Goal: Information Seeking & Learning: Learn about a topic

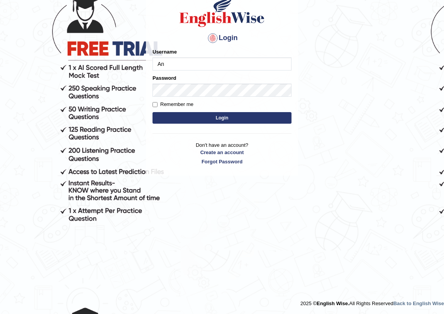
type input "AntoninoL"
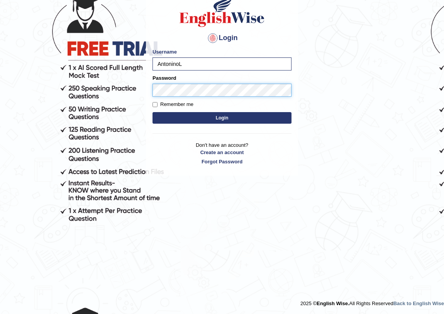
scroll to position [63, 0]
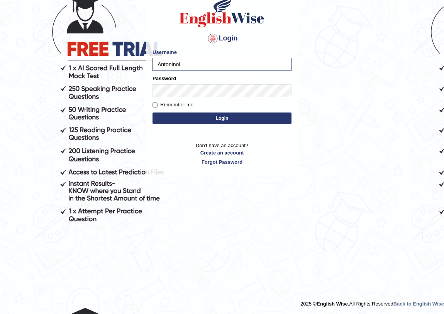
click at [219, 113] on button "Login" at bounding box center [221, 119] width 139 height 12
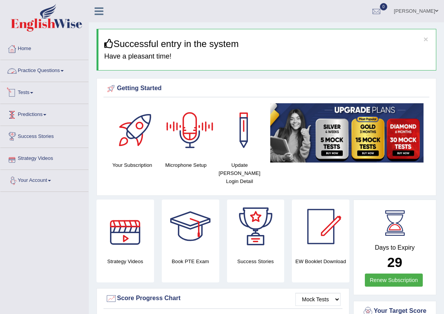
click at [40, 74] on link "Practice Questions" at bounding box center [44, 69] width 88 height 19
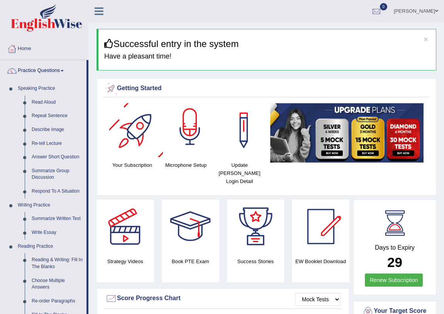
click at [198, 145] on div at bounding box center [190, 130] width 54 height 54
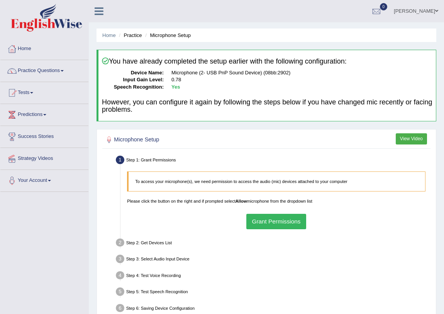
click at [280, 227] on button "Grant Permissions" at bounding box center [276, 221] width 60 height 15
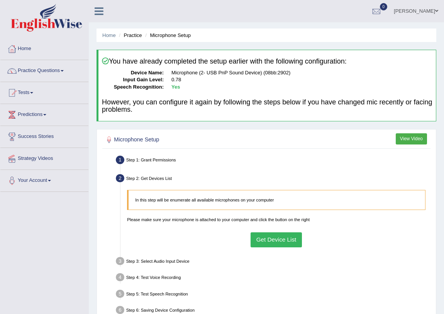
click at [289, 239] on button "Get Device List" at bounding box center [275, 240] width 51 height 15
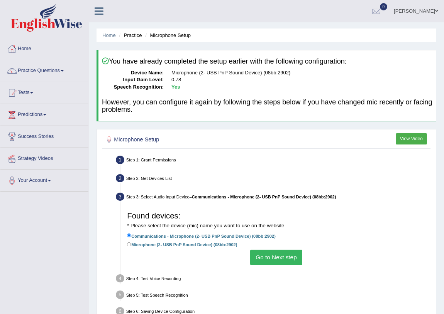
click at [169, 246] on label "Microphone (2- USB PnP Sound Device) (08bb:2902)" at bounding box center [182, 244] width 110 height 7
click at [131, 246] on input "Microphone (2- USB PnP Sound Device) (08bb:2902)" at bounding box center [129, 245] width 4 height 4
radio input "true"
click at [265, 253] on button "Go to Next step" at bounding box center [276, 257] width 52 height 15
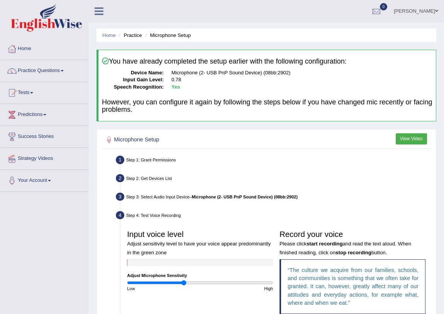
scroll to position [126, 0]
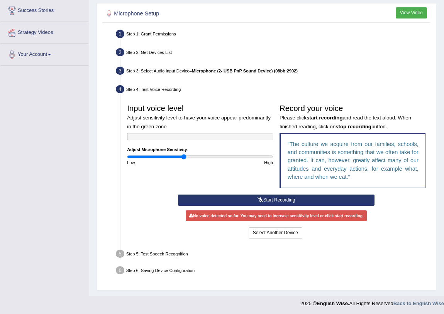
click at [253, 199] on button "Start Recording" at bounding box center [276, 200] width 196 height 11
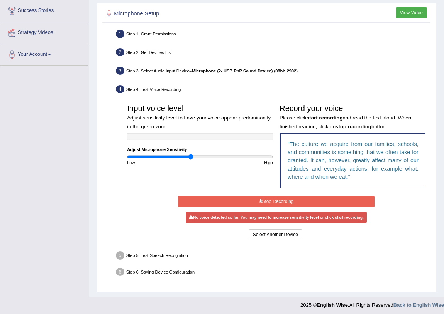
drag, startPoint x: 186, startPoint y: 155, endPoint x: 190, endPoint y: 157, distance: 4.8
click at [190, 157] on input "range" at bounding box center [200, 156] width 146 height 5
type input "0.9"
click at [191, 157] on input "range" at bounding box center [200, 156] width 146 height 5
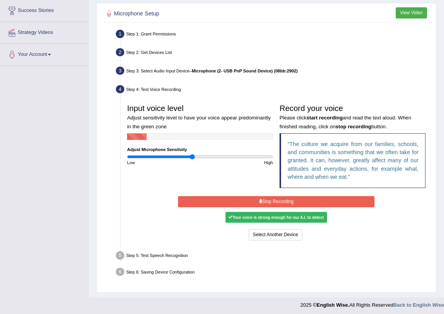
click at [281, 201] on button "Stop Recording" at bounding box center [276, 201] width 196 height 11
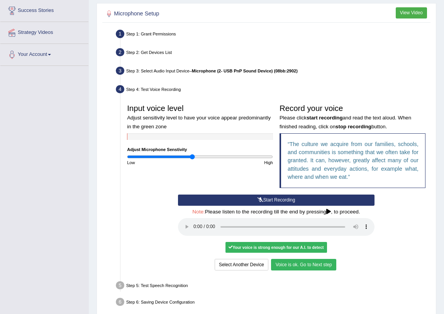
click at [285, 265] on button "Voice is ok. Go to Next step" at bounding box center [303, 264] width 65 height 11
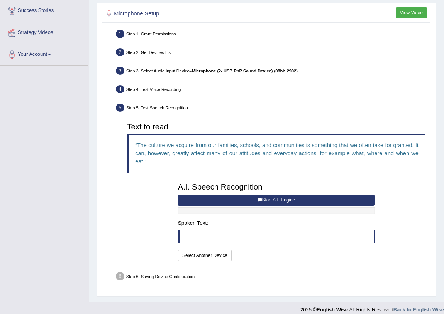
click at [242, 201] on button "Start A.I. Engine" at bounding box center [276, 200] width 196 height 11
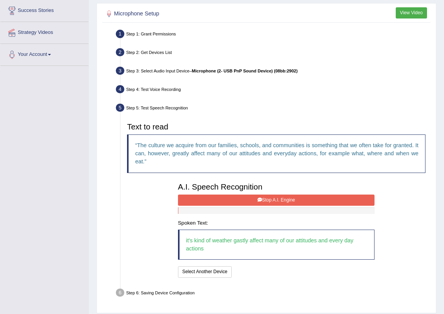
click at [311, 197] on button "Stop A.I. Engine" at bounding box center [276, 200] width 196 height 11
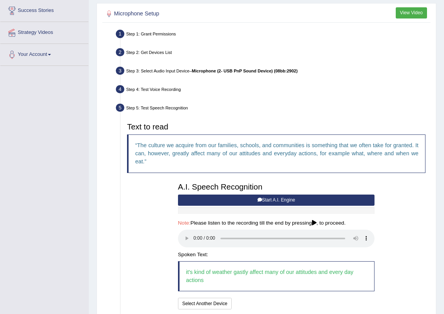
scroll to position [181, 0]
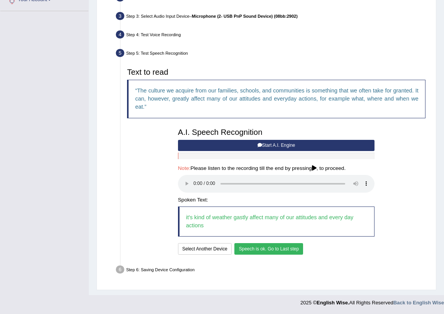
click at [291, 241] on div "A.I. Speech Recognition Start A.I. Engine Stop A.I. Engine Note: Please listen …" at bounding box center [275, 191] width 203 height 132
click at [288, 251] on button "Speech is ok. Go to Last step" at bounding box center [268, 248] width 69 height 11
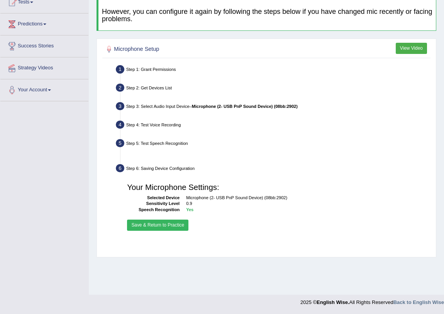
scroll to position [90, 0]
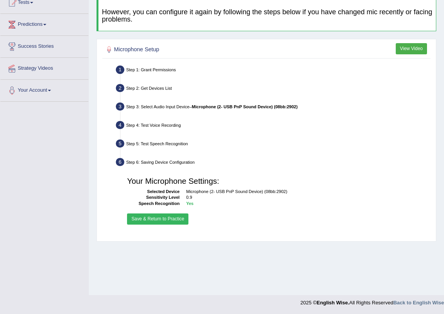
click at [173, 220] on button "Save & Return to Practice" at bounding box center [157, 219] width 61 height 11
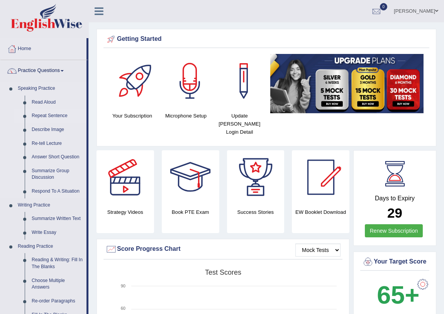
click at [42, 115] on link "Repeat Sentence" at bounding box center [57, 116] width 58 height 14
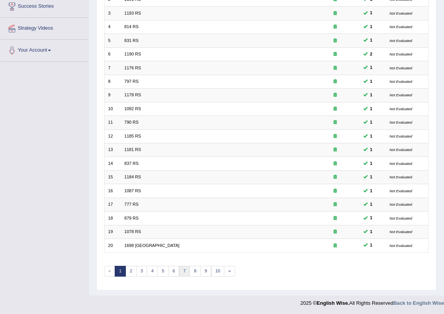
click at [185, 270] on link "7" at bounding box center [184, 271] width 11 height 11
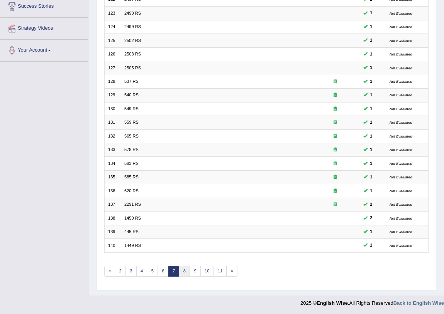
click at [185, 271] on link "8" at bounding box center [184, 271] width 11 height 11
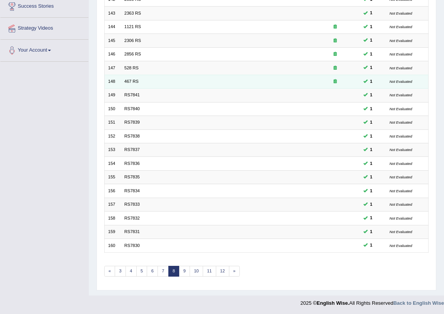
scroll to position [95, 0]
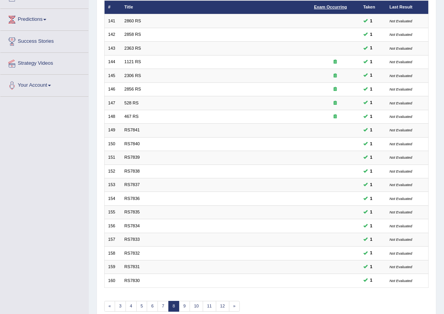
drag, startPoint x: 334, startPoint y: 6, endPoint x: 324, endPoint y: 9, distance: 10.9
click at [324, 9] on link "Exam Occurring" at bounding box center [330, 7] width 33 height 5
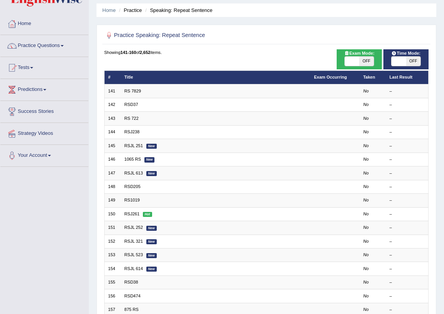
scroll to position [130, 0]
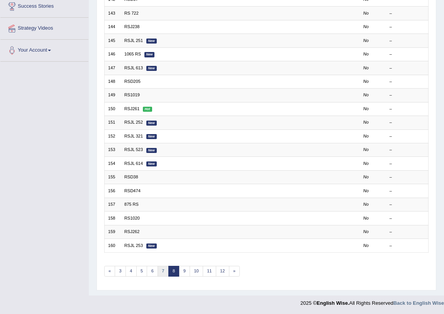
click at [162, 270] on link "7" at bounding box center [162, 271] width 11 height 11
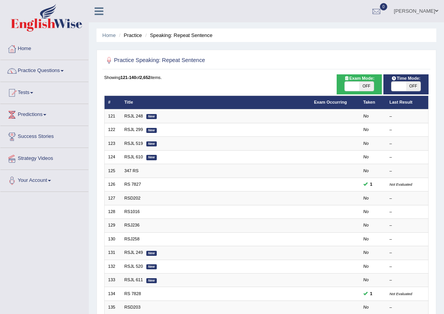
scroll to position [130, 0]
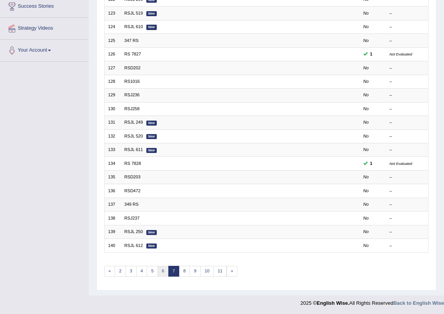
click at [163, 268] on link "6" at bounding box center [162, 271] width 11 height 11
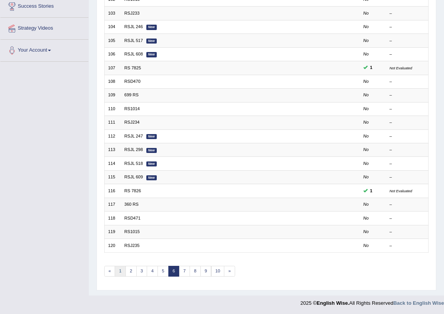
click at [121, 269] on link "1" at bounding box center [120, 271] width 11 height 11
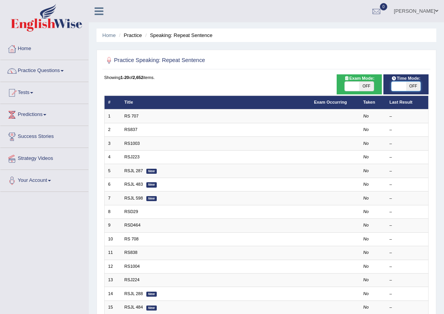
click at [400, 82] on span at bounding box center [398, 86] width 14 height 9
checkbox input "true"
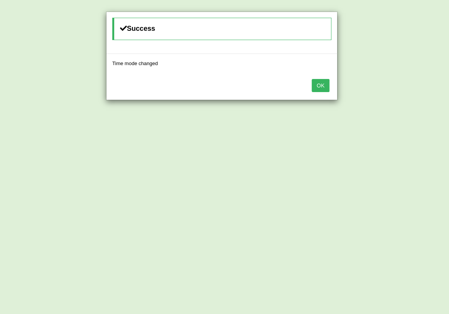
click at [321, 84] on button "OK" at bounding box center [321, 85] width 18 height 13
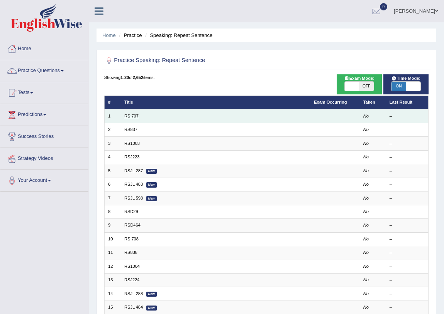
click at [132, 117] on link "RS 707" at bounding box center [131, 116] width 14 height 5
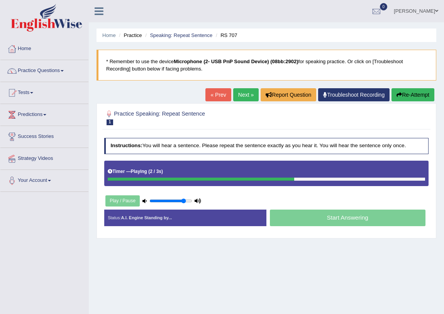
click at [183, 199] on input "range" at bounding box center [170, 201] width 43 height 5
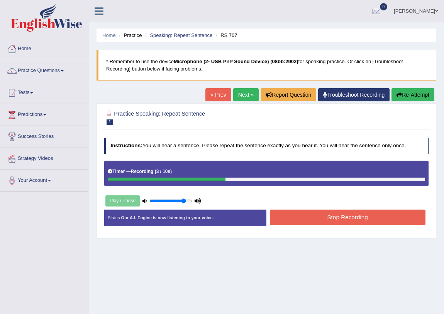
click at [327, 219] on button "Stop Recording" at bounding box center [347, 217] width 155 height 15
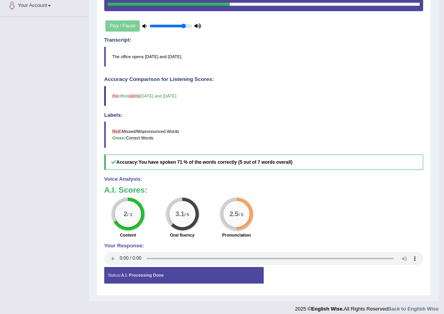
scroll to position [35, 0]
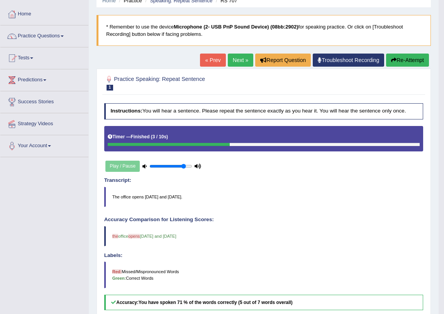
click at [238, 62] on link "Next »" at bounding box center [240, 60] width 25 height 13
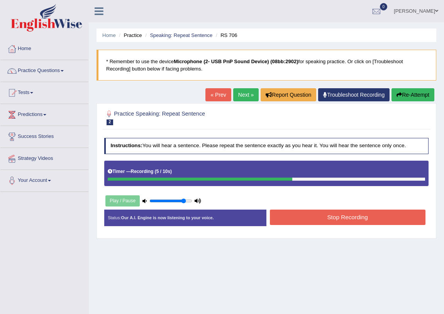
click at [329, 218] on button "Stop Recording" at bounding box center [347, 217] width 155 height 15
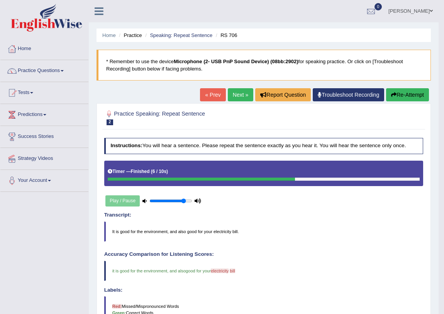
click at [239, 93] on link "Next »" at bounding box center [240, 94] width 25 height 13
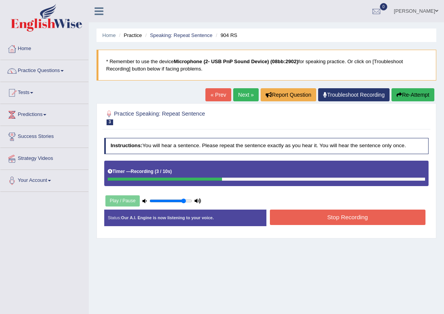
click at [324, 217] on button "Stop Recording" at bounding box center [347, 217] width 155 height 15
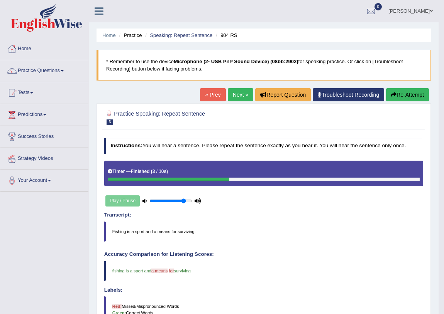
click at [243, 95] on link "Next »" at bounding box center [240, 94] width 25 height 13
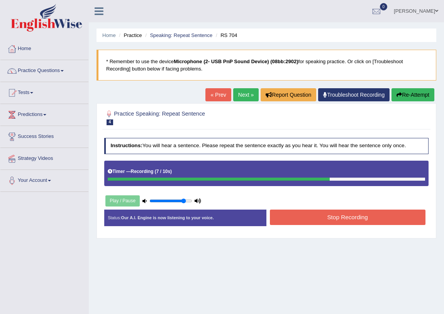
click at [318, 218] on button "Stop Recording" at bounding box center [347, 217] width 155 height 15
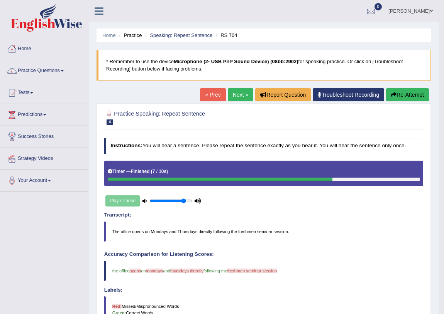
click at [233, 96] on link "Next »" at bounding box center [240, 94] width 25 height 13
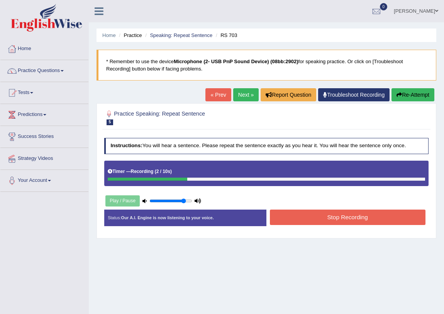
click at [322, 216] on button "Stop Recording" at bounding box center [347, 217] width 155 height 15
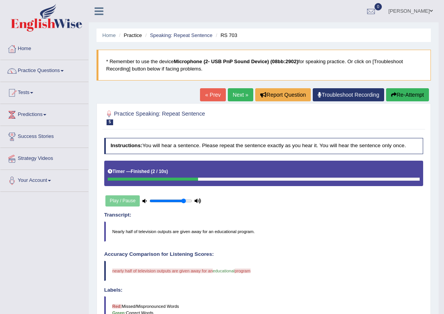
click at [234, 96] on link "Next »" at bounding box center [240, 94] width 25 height 13
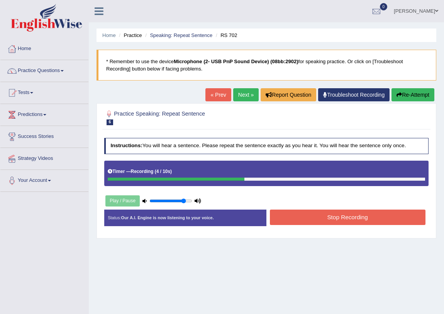
click at [327, 217] on button "Stop Recording" at bounding box center [347, 217] width 155 height 15
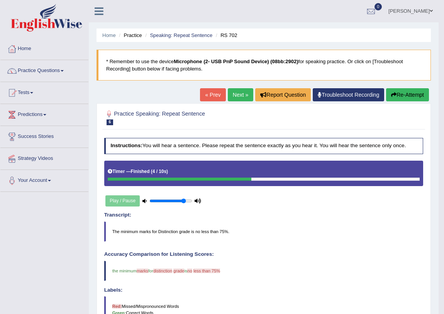
click at [231, 93] on link "Next »" at bounding box center [240, 94] width 25 height 13
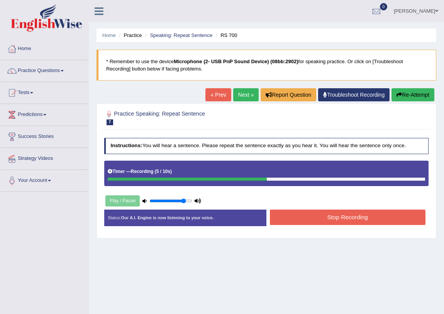
click at [323, 217] on button "Stop Recording" at bounding box center [347, 217] width 155 height 15
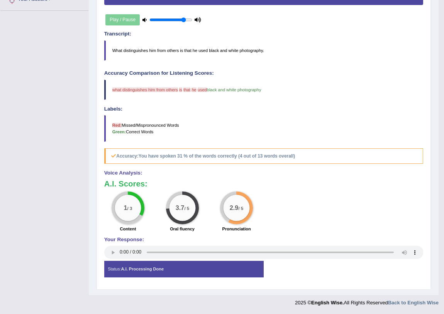
scroll to position [6, 0]
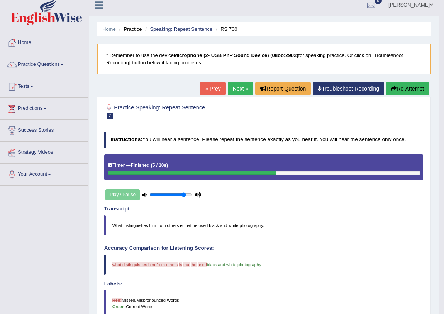
click at [248, 89] on link "Next »" at bounding box center [240, 88] width 25 height 13
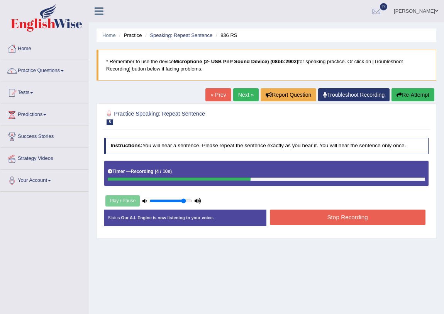
click at [324, 216] on button "Stop Recording" at bounding box center [347, 217] width 155 height 15
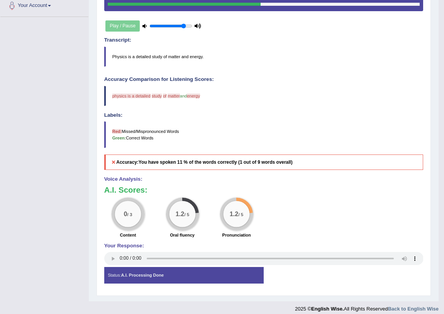
scroll to position [35, 0]
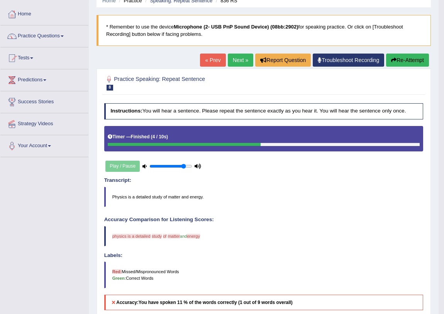
click at [236, 62] on link "Next »" at bounding box center [240, 60] width 25 height 13
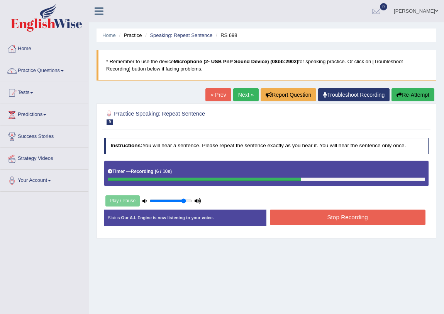
click at [357, 208] on div "Instructions: You will hear a sentence. Please repeat the sentence exactly as y…" at bounding box center [265, 185] width 327 height 100
click at [355, 216] on button "Stop Recording" at bounding box center [347, 217] width 155 height 15
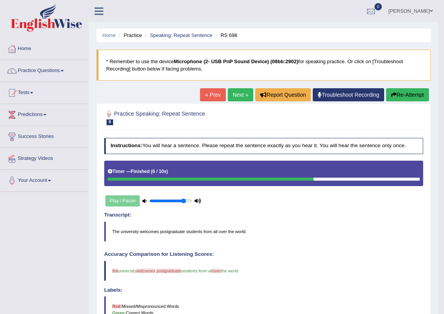
click at [240, 98] on link "Next »" at bounding box center [240, 94] width 25 height 13
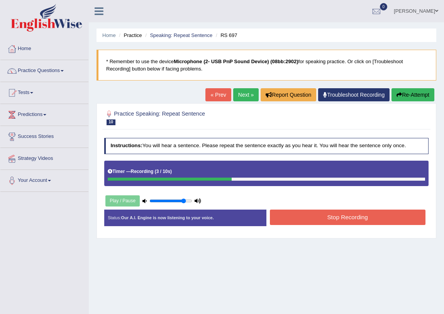
click at [343, 214] on button "Stop Recording" at bounding box center [347, 217] width 155 height 15
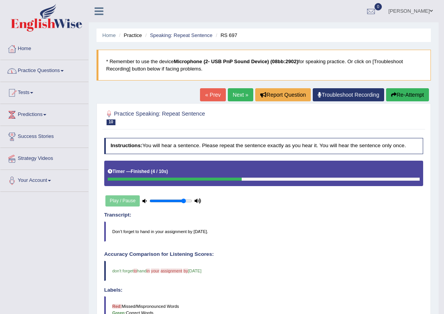
click at [73, 74] on link "Practice Questions" at bounding box center [44, 69] width 88 height 19
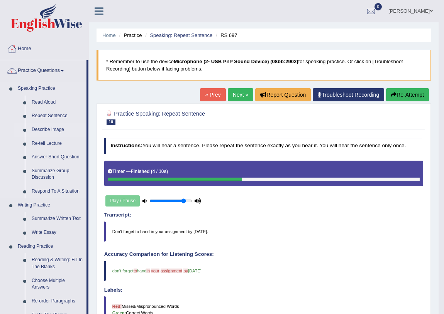
click at [49, 128] on link "Describe Image" at bounding box center [57, 130] width 58 height 14
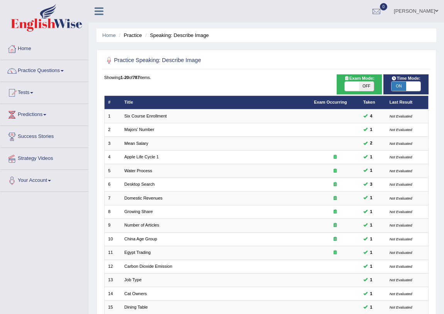
click at [321, 101] on link "Exam Occurring" at bounding box center [330, 102] width 33 height 5
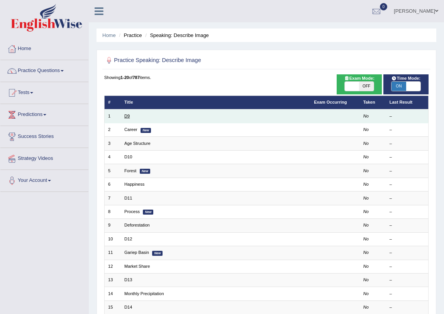
click at [125, 114] on link "D9" at bounding box center [126, 116] width 5 height 5
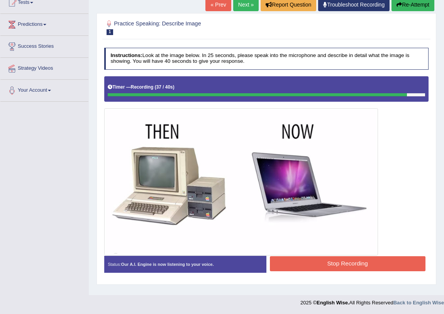
click at [328, 263] on button "Stop Recording" at bounding box center [347, 264] width 155 height 15
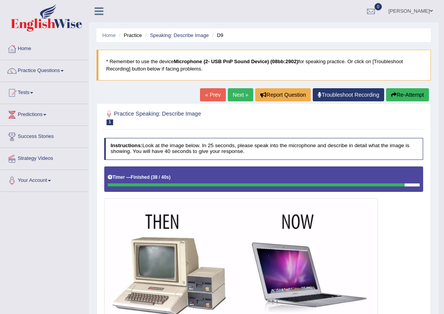
click at [232, 89] on link "Next »" at bounding box center [240, 94] width 25 height 13
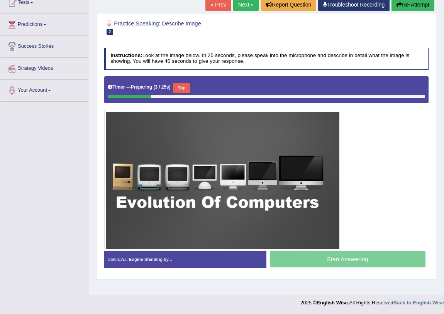
click at [240, 9] on link "Next »" at bounding box center [245, 4] width 25 height 13
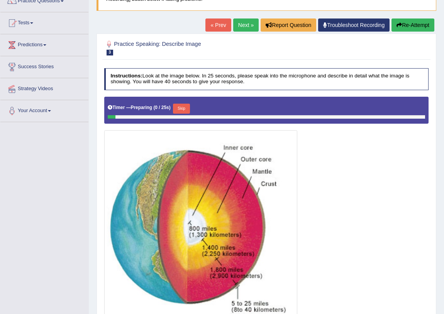
scroll to position [105, 0]
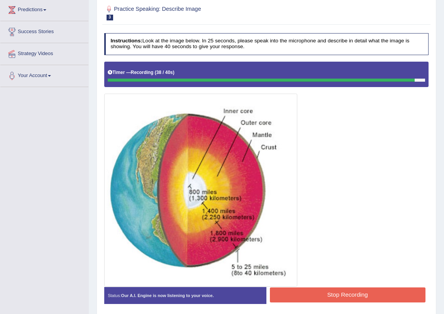
click at [327, 292] on button "Stop Recording" at bounding box center [347, 295] width 155 height 15
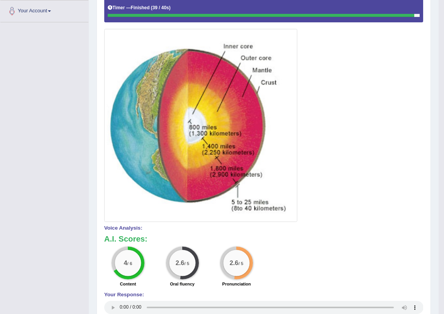
scroll to position [0, 0]
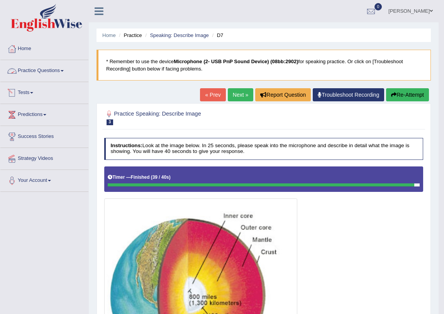
click at [231, 92] on link "Next »" at bounding box center [240, 94] width 25 height 13
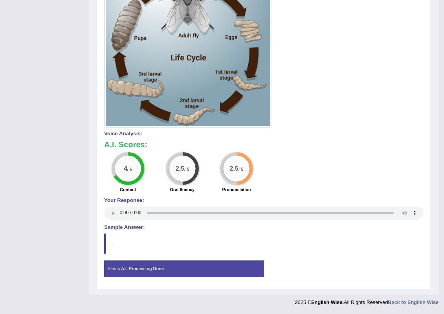
scroll to position [28, 0]
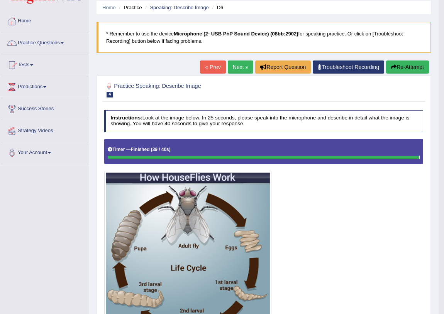
click at [239, 69] on link "Next »" at bounding box center [240, 67] width 25 height 13
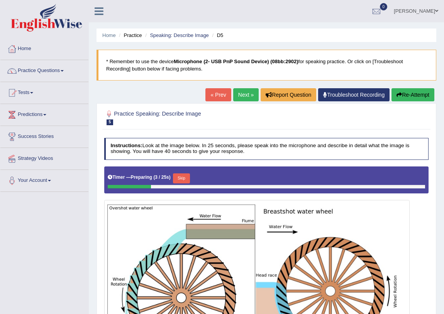
click at [241, 93] on link "Next »" at bounding box center [245, 94] width 25 height 13
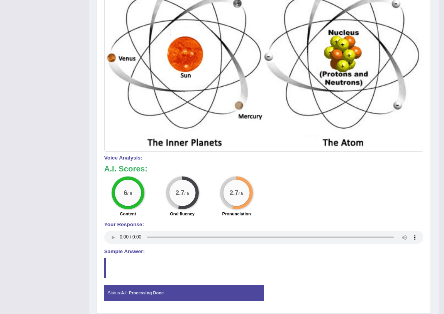
scroll to position [27, 0]
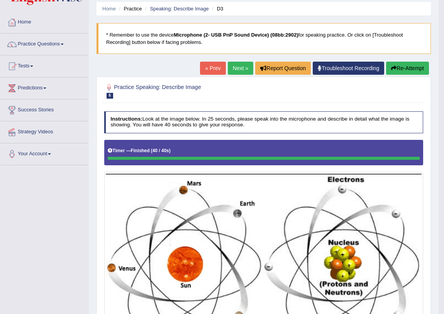
click at [240, 68] on link "Next »" at bounding box center [240, 68] width 25 height 13
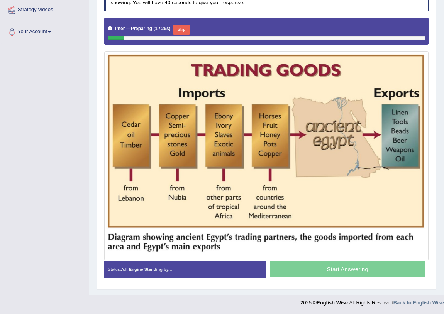
scroll to position [8, 0]
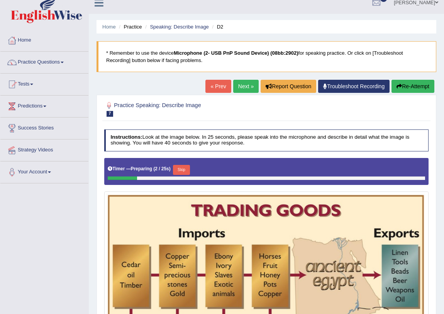
click at [243, 86] on link "Next »" at bounding box center [245, 86] width 25 height 13
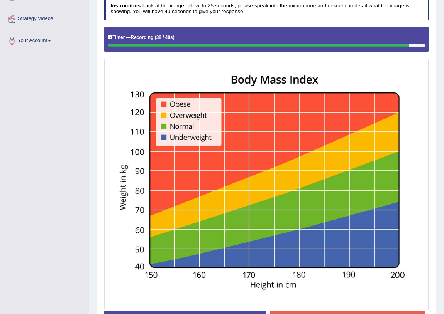
scroll to position [189, 0]
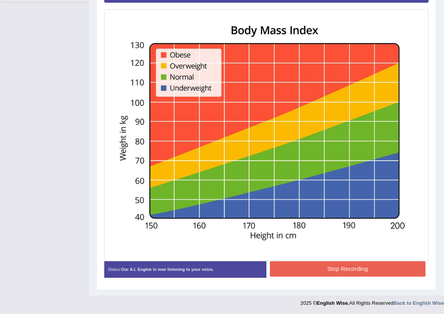
click at [319, 265] on button "Stop Recording" at bounding box center [347, 269] width 155 height 15
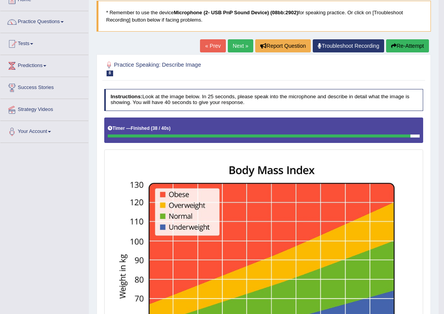
scroll to position [84, 0]
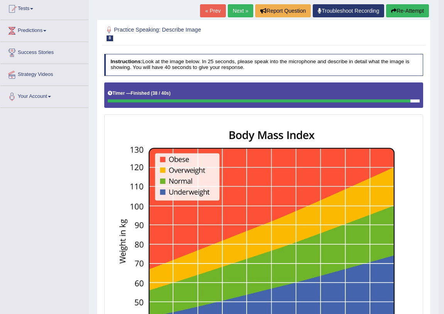
click at [248, 9] on link "Next »" at bounding box center [240, 10] width 25 height 13
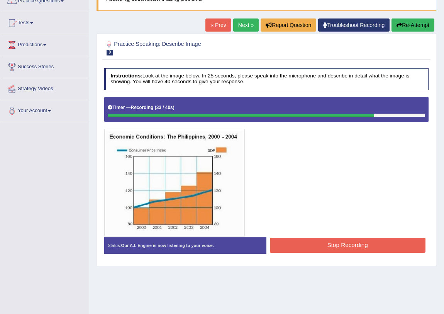
click at [335, 246] on button "Stop Recording" at bounding box center [347, 245] width 155 height 15
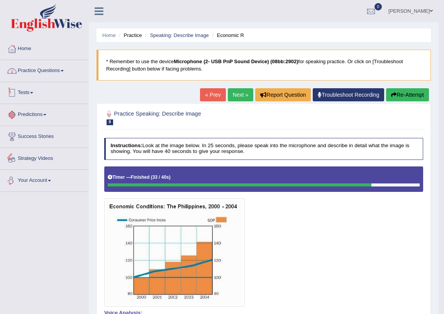
click at [37, 69] on link "Practice Questions" at bounding box center [44, 69] width 88 height 19
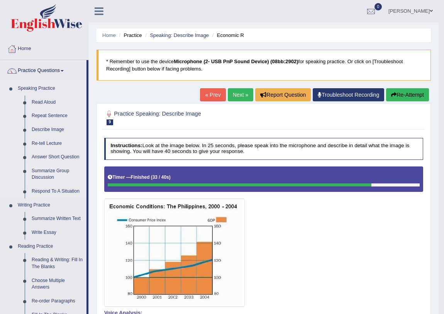
click at [45, 177] on link "Summarize Group Discussion" at bounding box center [57, 174] width 58 height 20
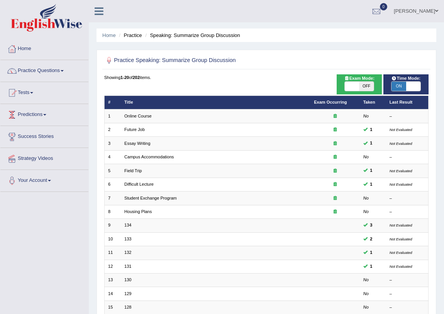
click at [19, 106] on link "Predictions" at bounding box center [44, 113] width 88 height 19
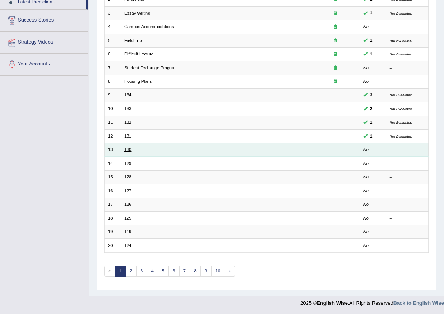
scroll to position [25, 0]
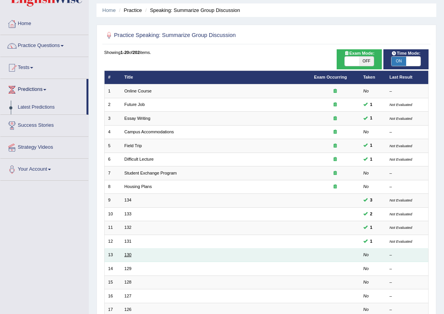
click at [127, 253] on link "130" at bounding box center [127, 255] width 7 height 5
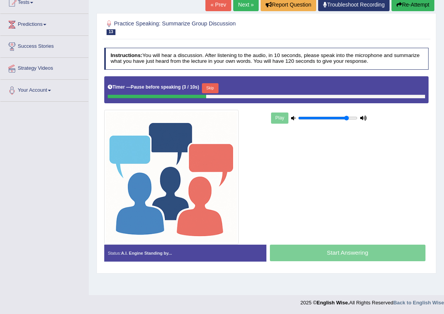
click at [237, 4] on link "Next »" at bounding box center [245, 4] width 25 height 13
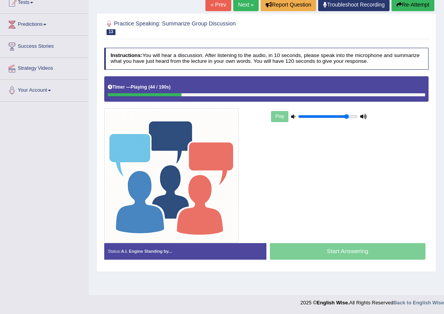
click at [236, 9] on link "Next »" at bounding box center [245, 4] width 25 height 13
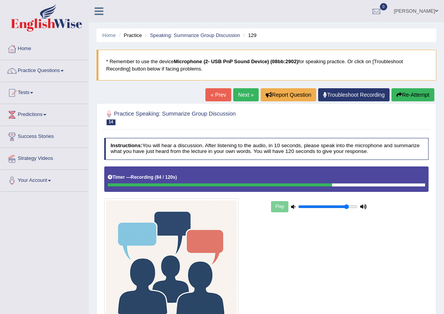
scroll to position [90, 0]
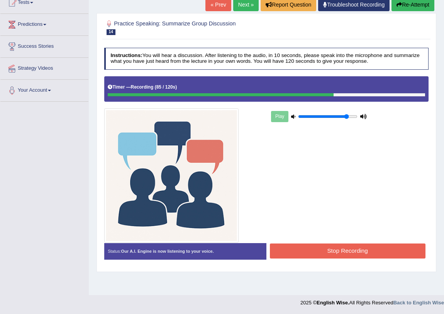
click at [293, 250] on button "Stop Recording" at bounding box center [347, 251] width 155 height 15
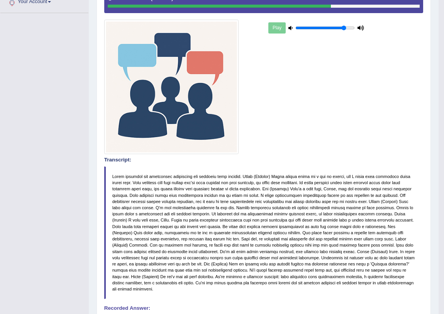
scroll to position [4, 0]
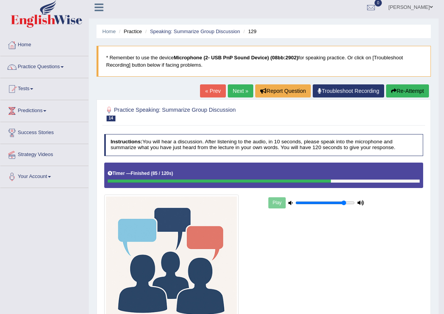
click at [238, 90] on link "Next »" at bounding box center [240, 90] width 25 height 13
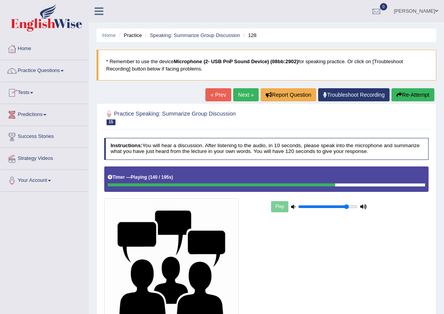
click at [25, 45] on link "Home" at bounding box center [44, 47] width 88 height 19
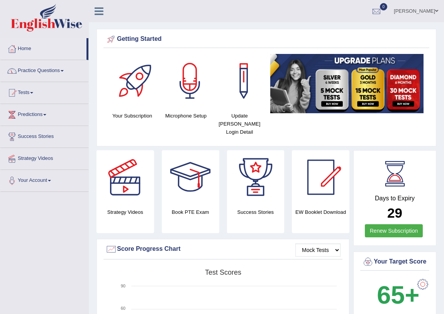
click at [33, 73] on link "Practice Questions" at bounding box center [44, 69] width 88 height 19
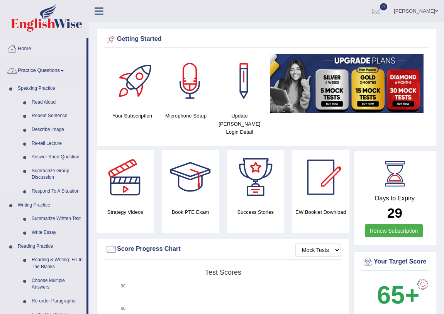
click at [46, 116] on link "Repeat Sentence" at bounding box center [57, 116] width 58 height 14
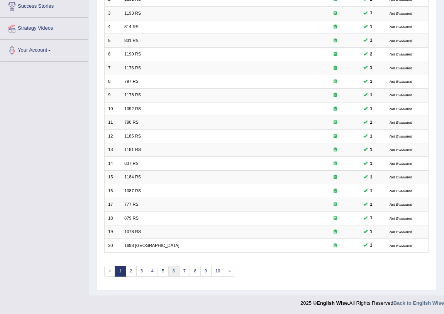
scroll to position [130, 0]
click at [193, 270] on link "8" at bounding box center [194, 271] width 11 height 11
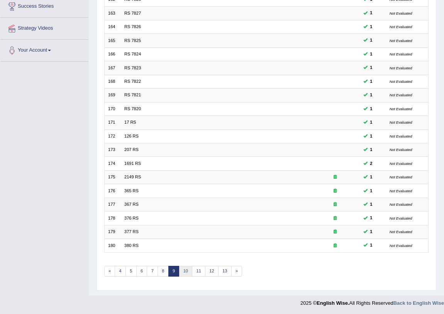
click at [185, 270] on link "10" at bounding box center [186, 271] width 14 height 11
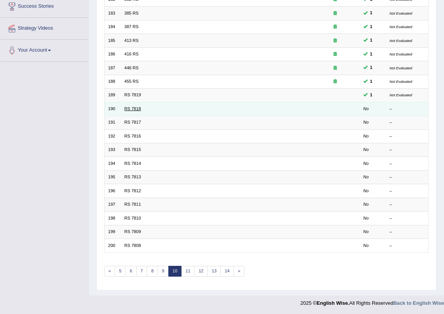
click at [139, 108] on link "RS 7818" at bounding box center [132, 108] width 17 height 5
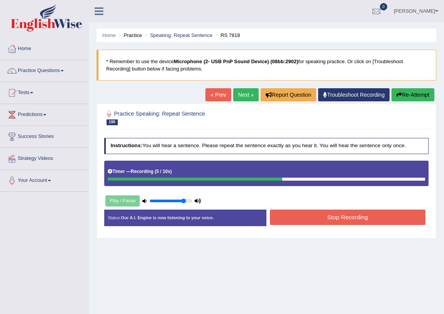
click at [316, 213] on button "Stop Recording" at bounding box center [347, 217] width 155 height 15
